Goal: Information Seeking & Learning: Learn about a topic

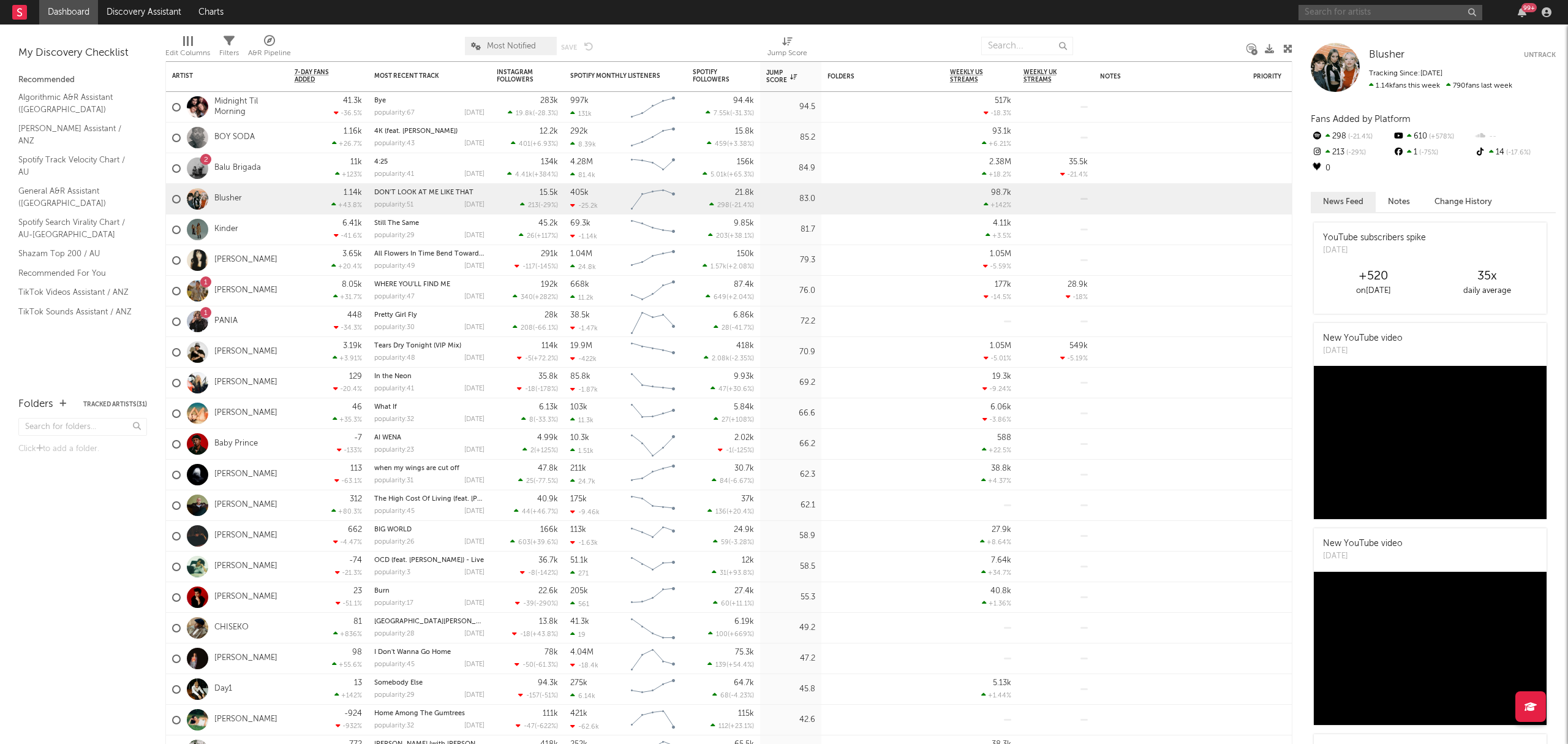
click at [1337, 9] on input "text" at bounding box center [1390, 13] width 184 height 16
click at [1363, 18] on input "alec benjamin" at bounding box center [1390, 13] width 184 height 16
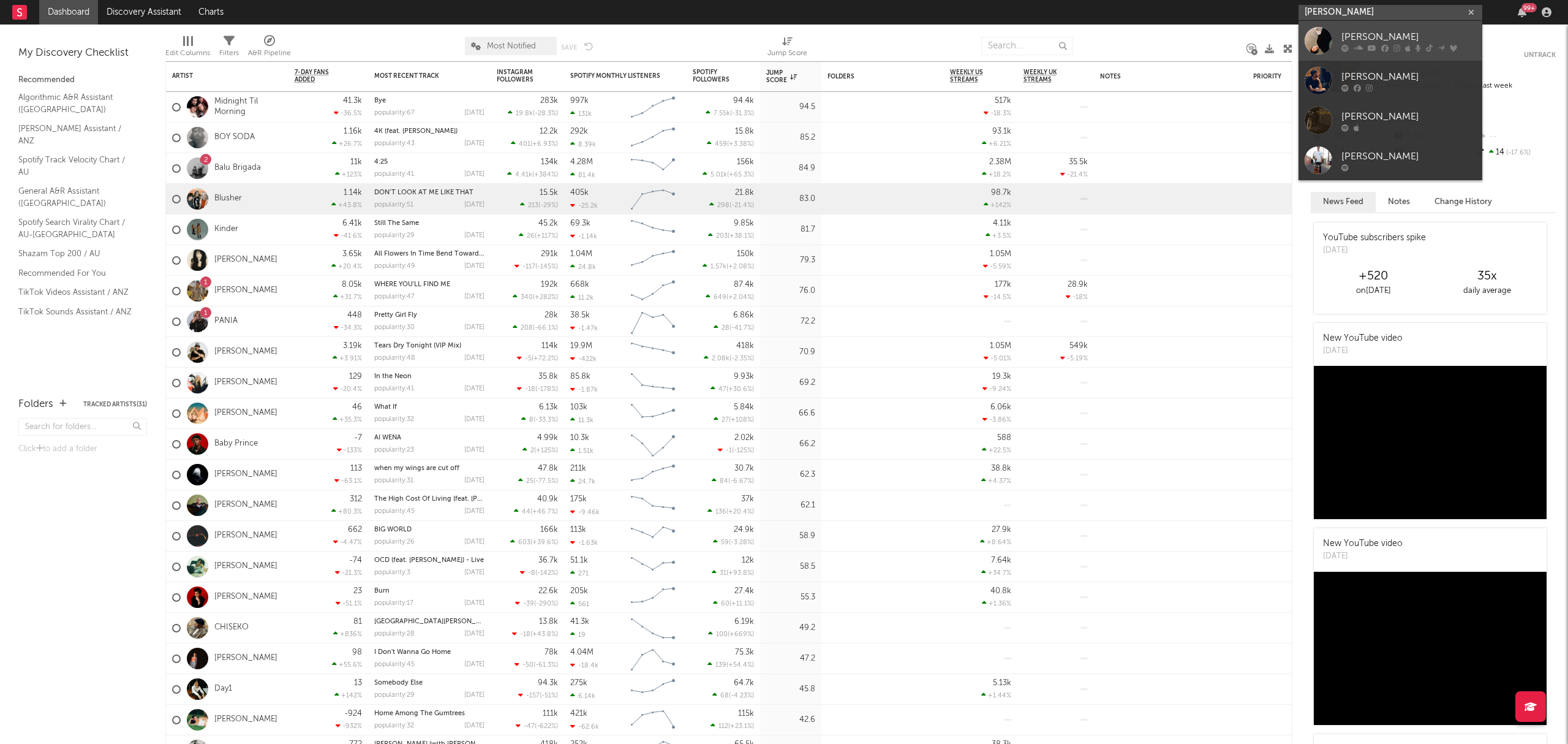
type input "alec benjamin"
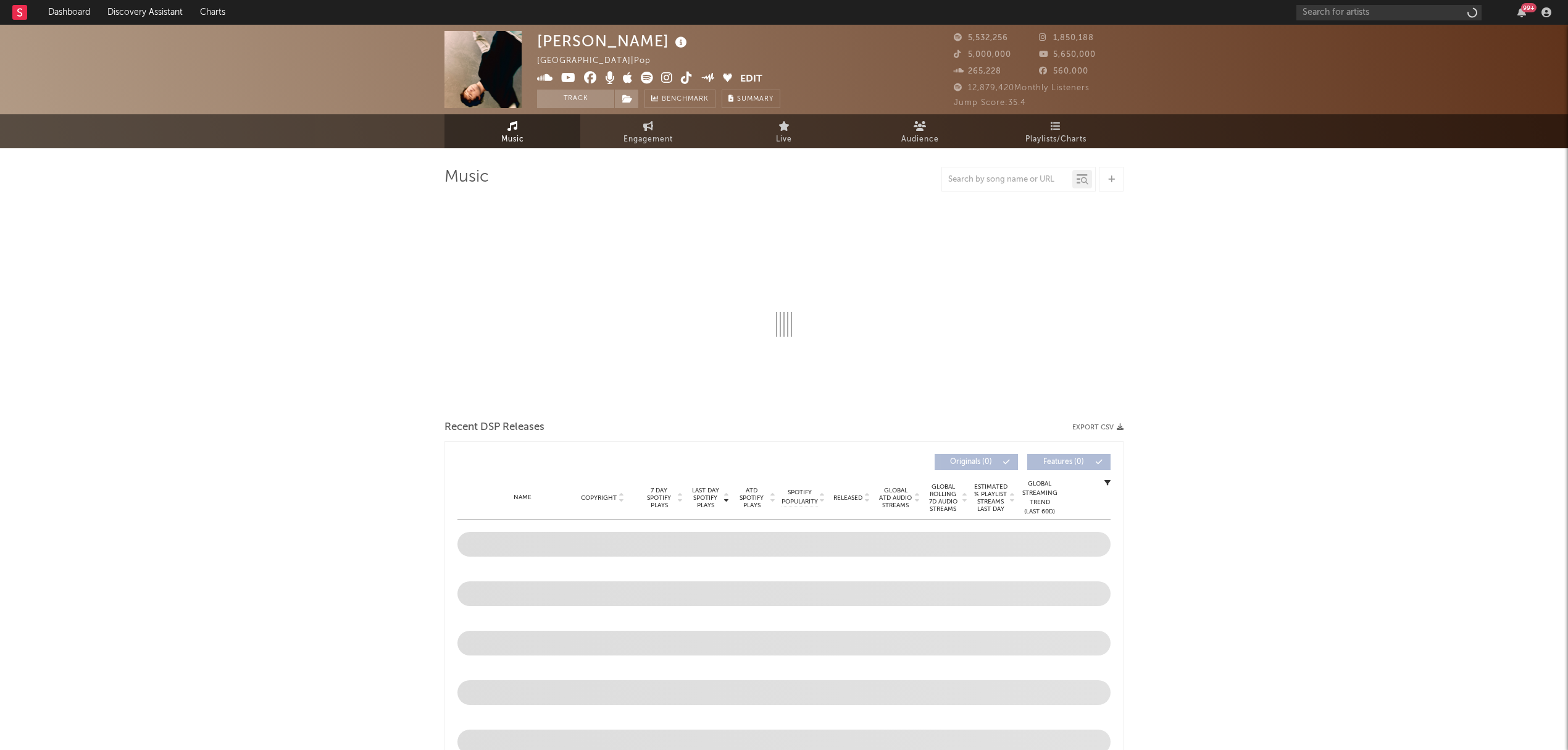
select select "6m"
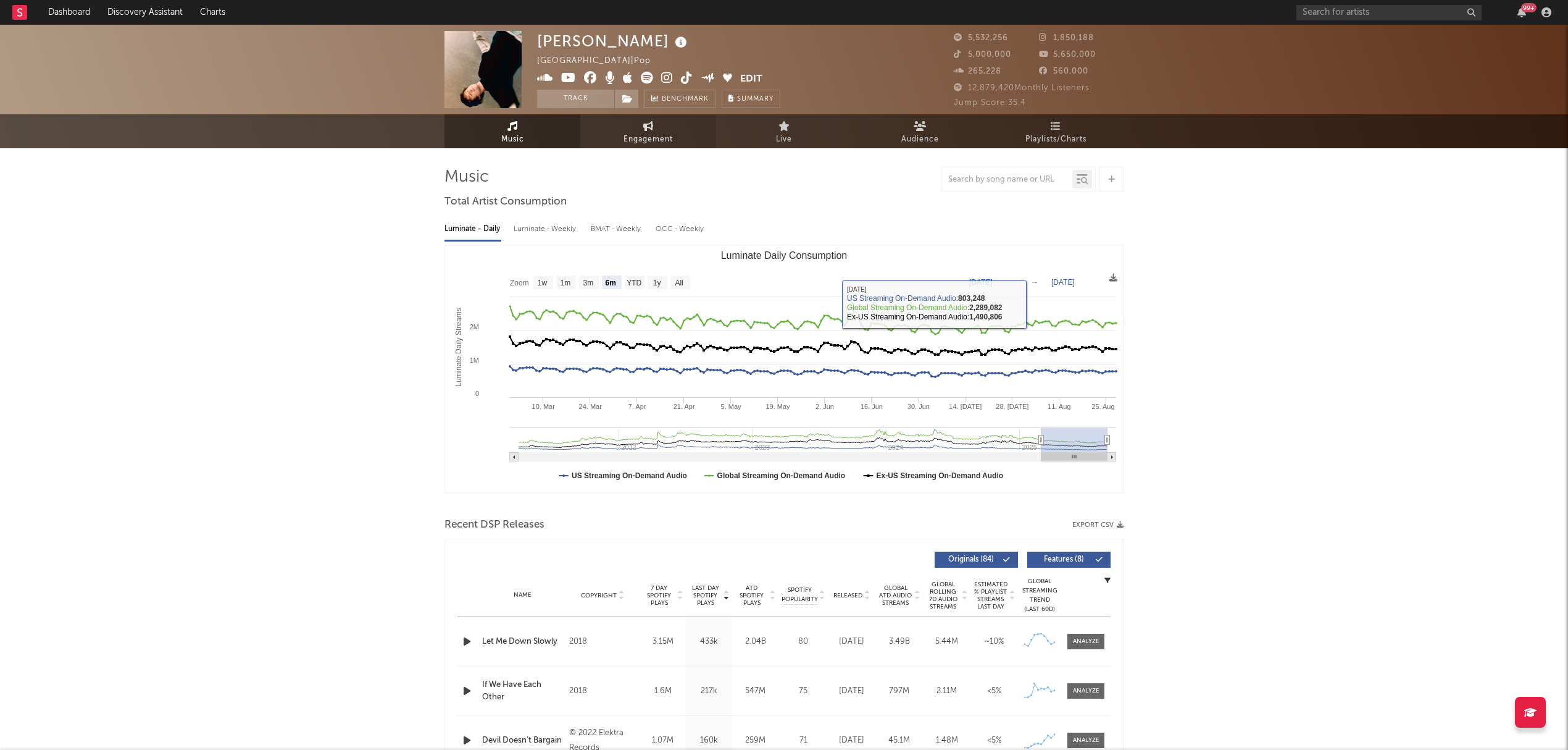
click at [670, 141] on span "Engagement" at bounding box center [648, 139] width 49 height 15
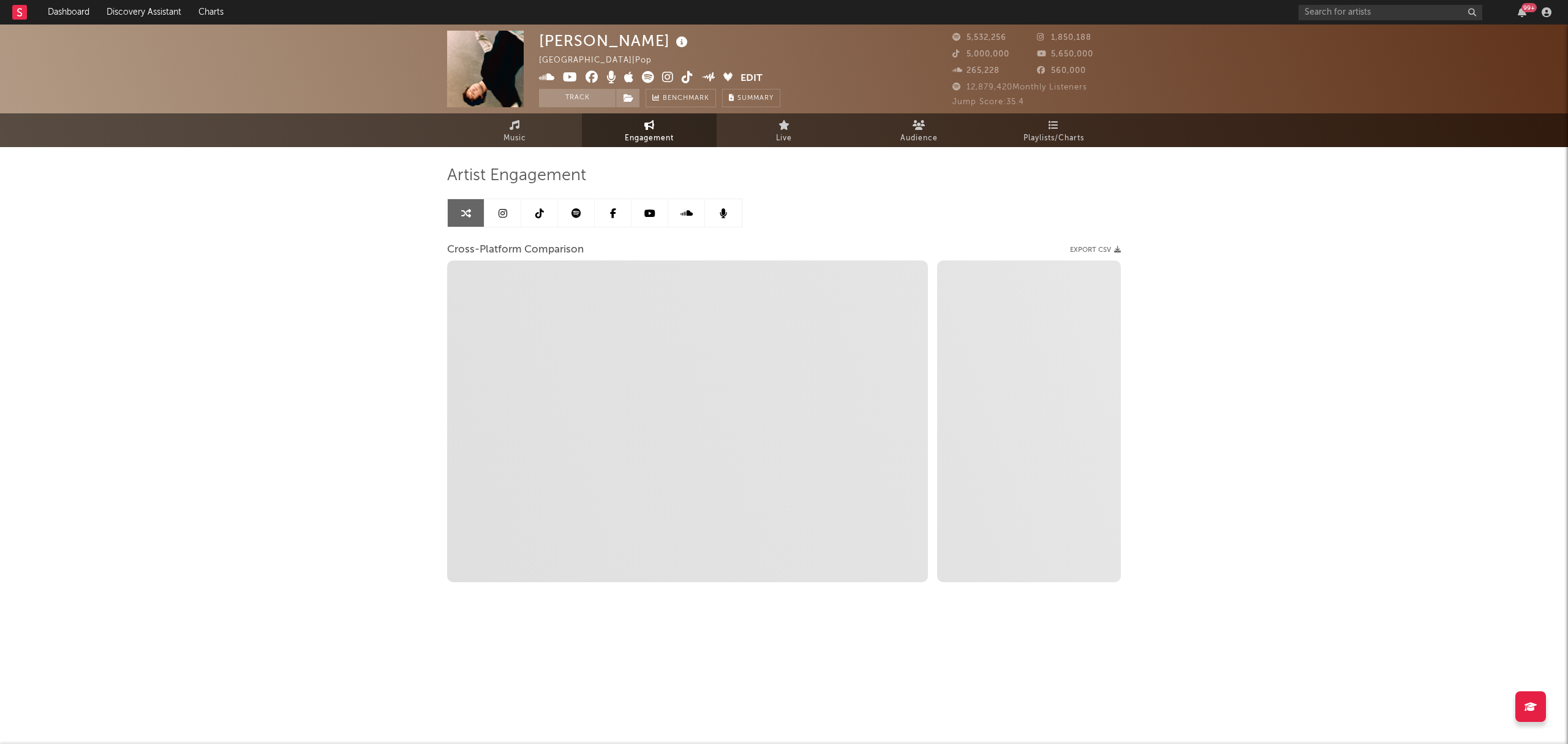
select select "1w"
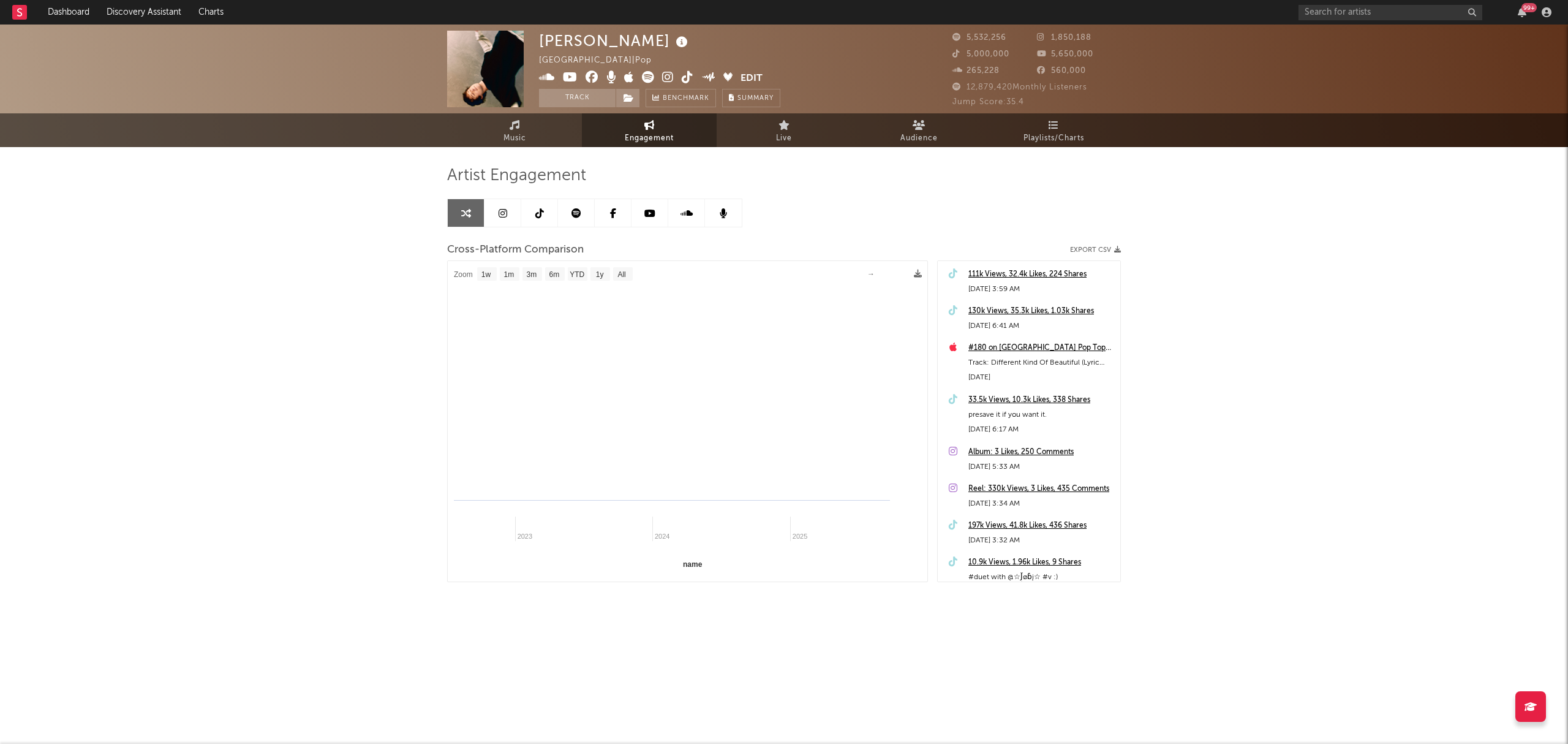
select select "1m"
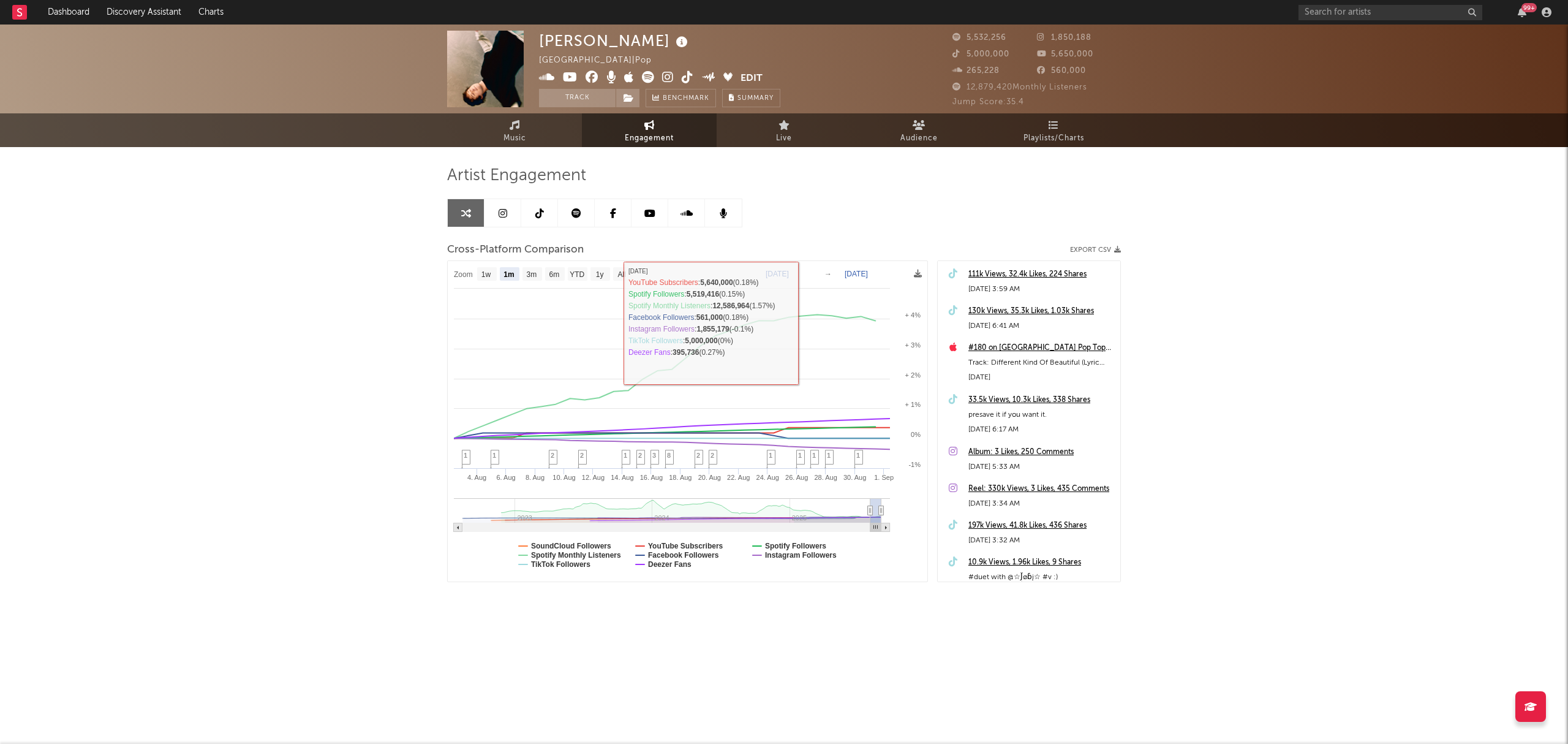
drag, startPoint x: 566, startPoint y: 124, endPoint x: 1189, endPoint y: 259, distance: 637.5
click at [566, 124] on link "Music" at bounding box center [514, 130] width 135 height 34
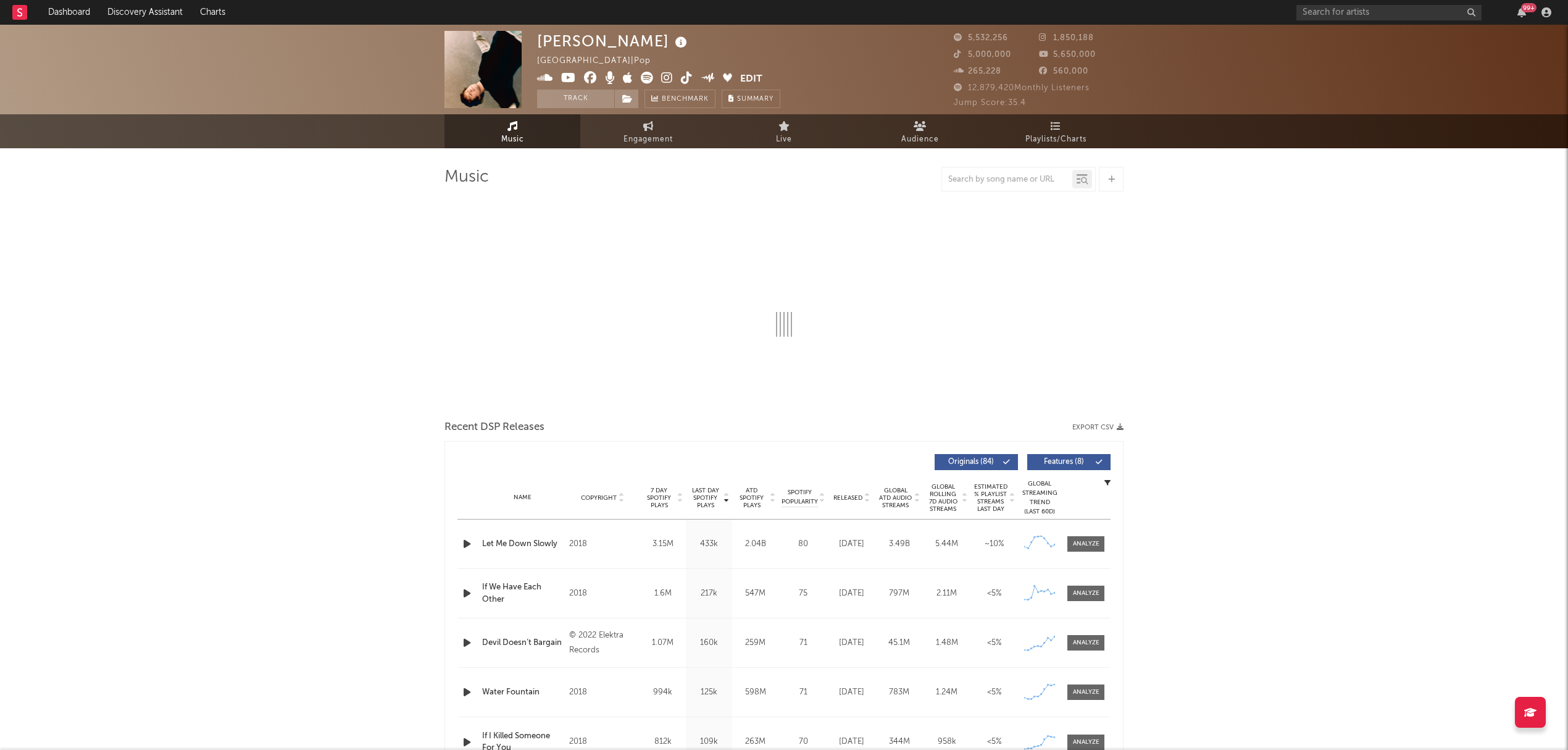
select select "6m"
